Goal: Task Accomplishment & Management: Manage account settings

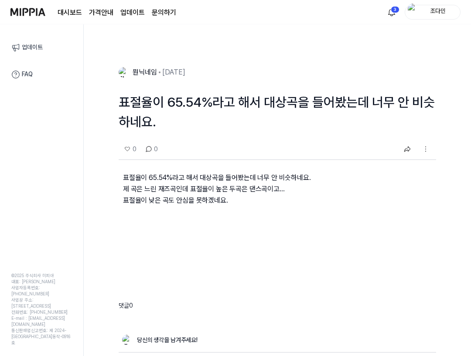
click at [75, 13] on link "대시보드" at bounding box center [70, 12] width 24 height 10
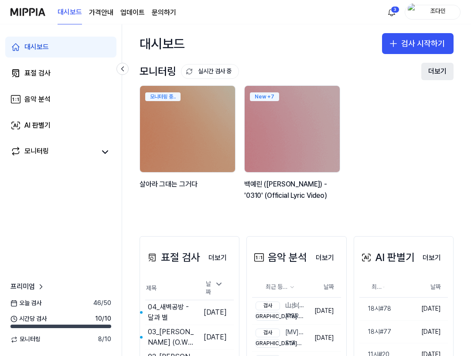
click at [426, 70] on button "더보기" at bounding box center [437, 71] width 32 height 17
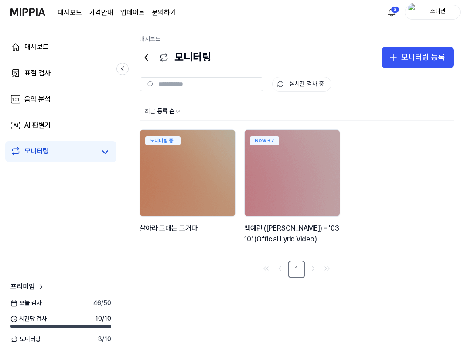
click at [405, 156] on div "모니터링 중.. [PERSON_NAME]는 그거다 New + 7 백예린 (Yerin Baek) - '0310' (Official Lyric V…" at bounding box center [296, 191] width 314 height 125
click at [102, 146] on button at bounding box center [105, 152] width 12 height 12
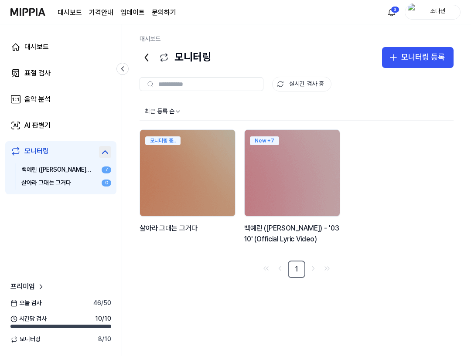
click at [102, 148] on icon at bounding box center [105, 152] width 10 height 10
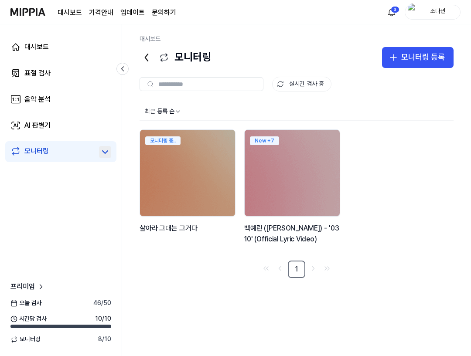
click at [193, 301] on div "최근 등록 순 모니터링 중.. [PERSON_NAME]는 그거다 New + 7 백예린 (Yerin Baek) - '0310' (Official…" at bounding box center [296, 222] width 314 height 238
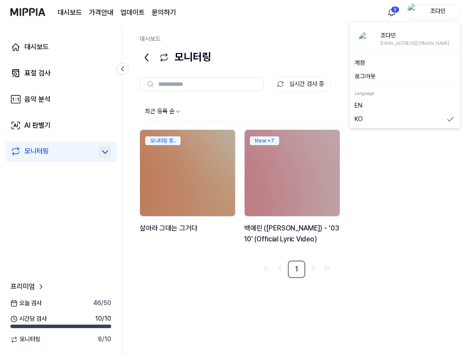
click at [446, 7] on div "조다민" at bounding box center [432, 12] width 56 height 15
click at [401, 222] on div "모니터링 중.. [PERSON_NAME]는 그거다 New + 7 백예린 (Yerin Baek) - '0310' (Official Lyric V…" at bounding box center [296, 191] width 314 height 125
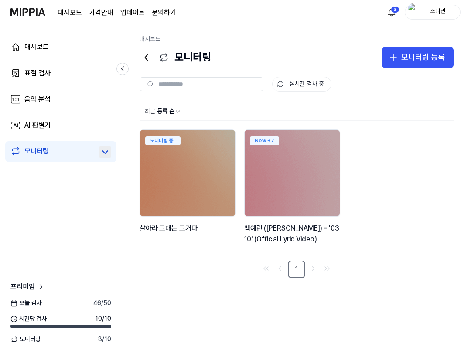
click at [429, 13] on div "조다민" at bounding box center [438, 12] width 34 height 10
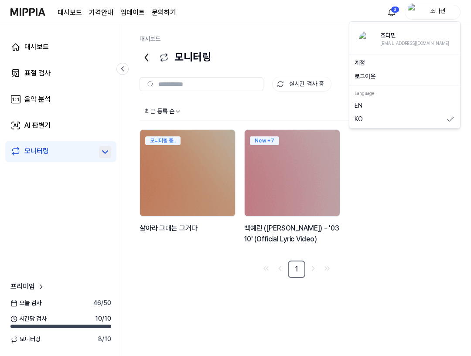
click at [396, 74] on button "로그아웃" at bounding box center [404, 76] width 100 height 9
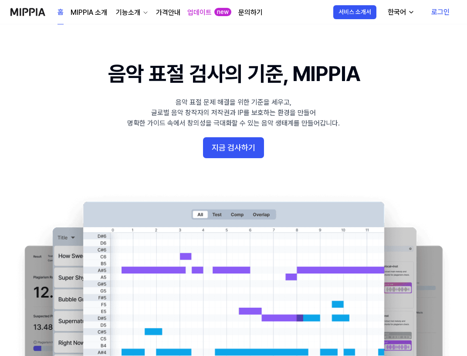
click at [440, 15] on link "로그인" at bounding box center [440, 12] width 32 height 24
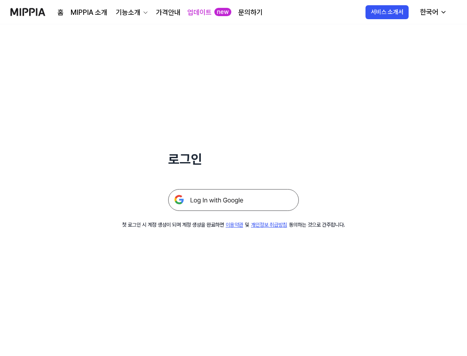
click at [225, 206] on img at bounding box center [233, 200] width 131 height 22
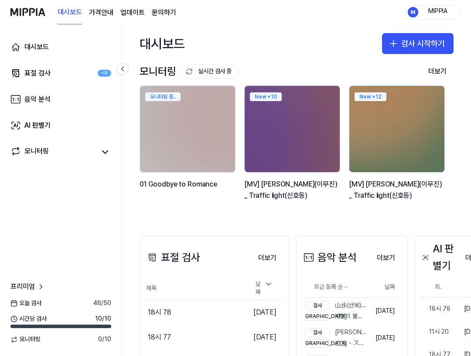
click at [417, 74] on div "모니터링 실시간 검사 중 더보기" at bounding box center [296, 71] width 314 height 14
click at [422, 73] on button "더보기" at bounding box center [437, 71] width 32 height 17
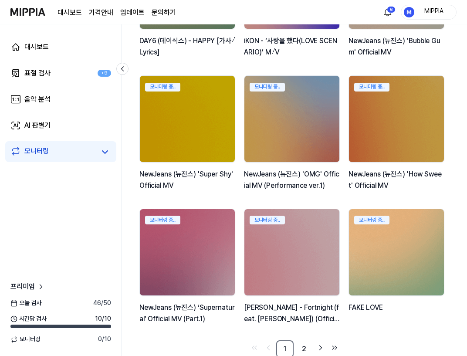
scroll to position [322, 0]
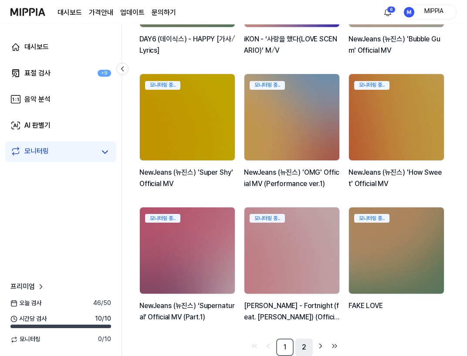
click at [302, 353] on link "2" at bounding box center [303, 347] width 17 height 17
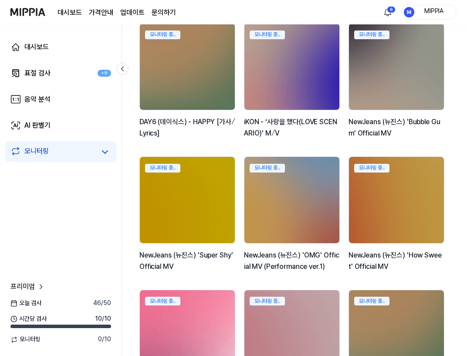
scroll to position [322, 0]
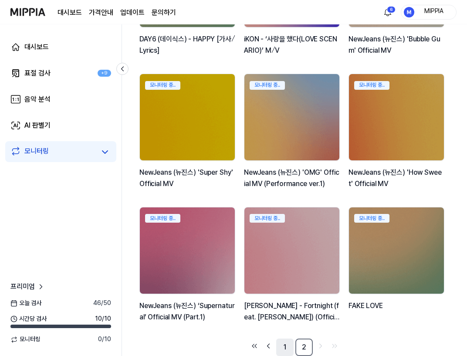
click at [291, 349] on link "1" at bounding box center [284, 347] width 17 height 17
click at [301, 349] on link "2" at bounding box center [303, 347] width 17 height 17
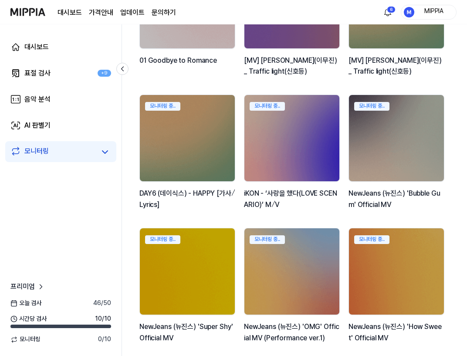
scroll to position [165, 0]
